Goal: Task Accomplishment & Management: Complete application form

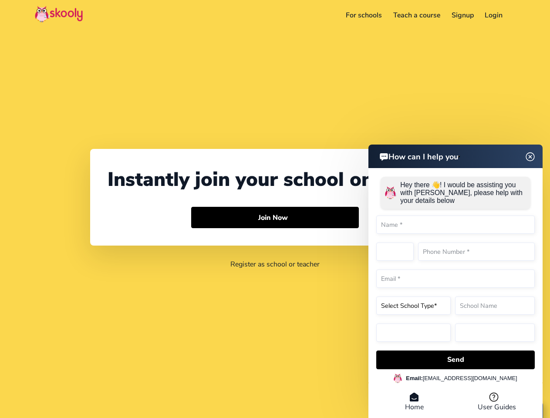
select select "1"
select select "[GEOGRAPHIC_DATA]"
select select "America/New_York"
click at [275, 209] on button "Join Now Arrow Forward" at bounding box center [275, 218] width 168 height 22
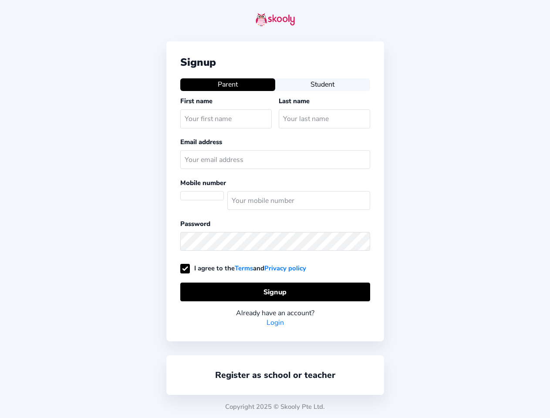
click at [275, 218] on div "Signup Parent Student First name Last name Email address Mobile number Password…" at bounding box center [275, 191] width 218 height 300
click at [455, 359] on div "Signup Parent Student First name Last name Email address Mobile number Password…" at bounding box center [275, 209] width 550 height 418
click at [455, 360] on div "Signup Parent Student First name Last name Email address Mobile number Password…" at bounding box center [275, 209] width 550 height 418
click at [414, 402] on div "Copyright 2025 © Skooly Pte Ltd." at bounding box center [275, 406] width 550 height 23
